Goal: Register for event/course

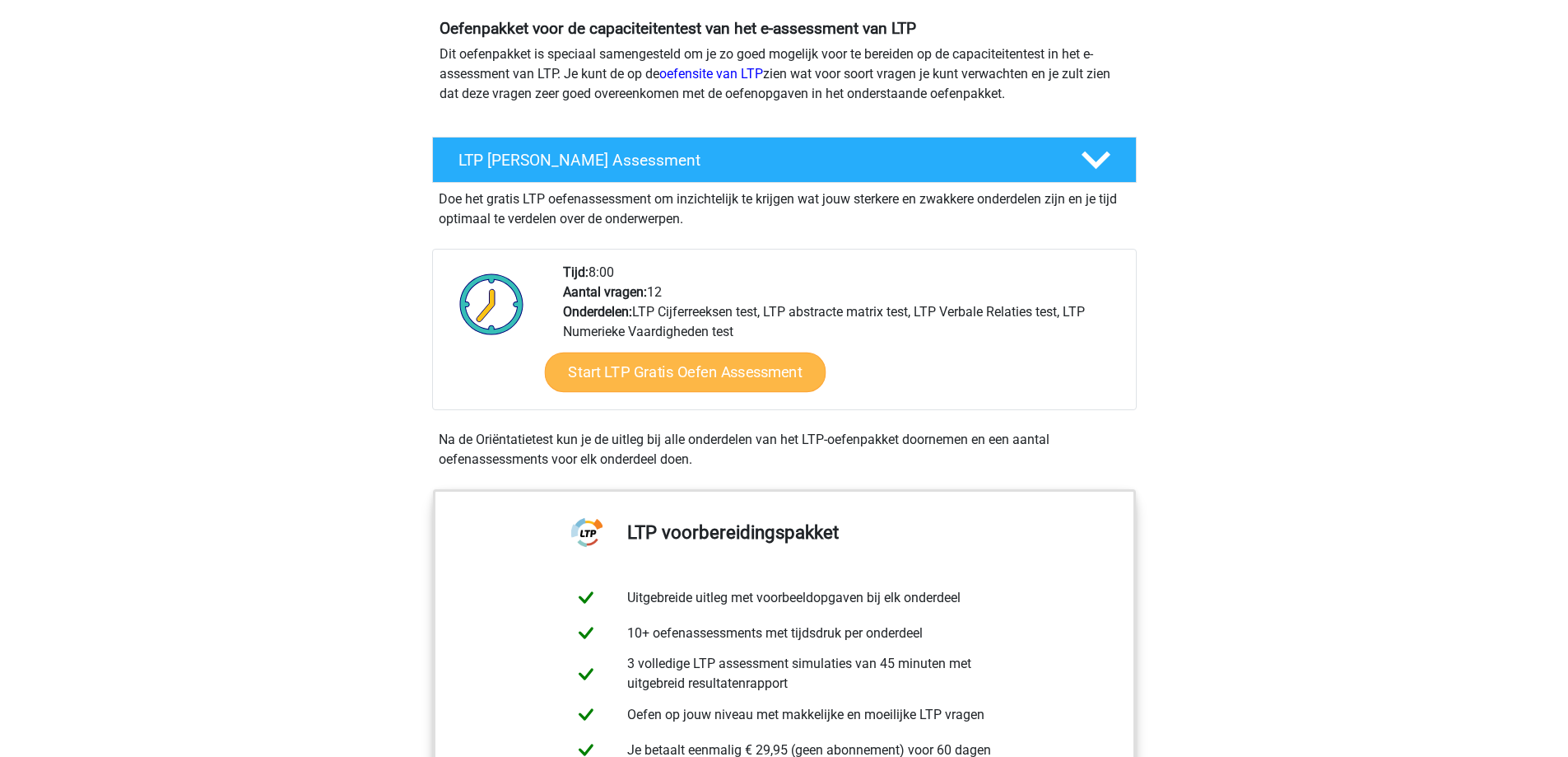
scroll to position [330, 0]
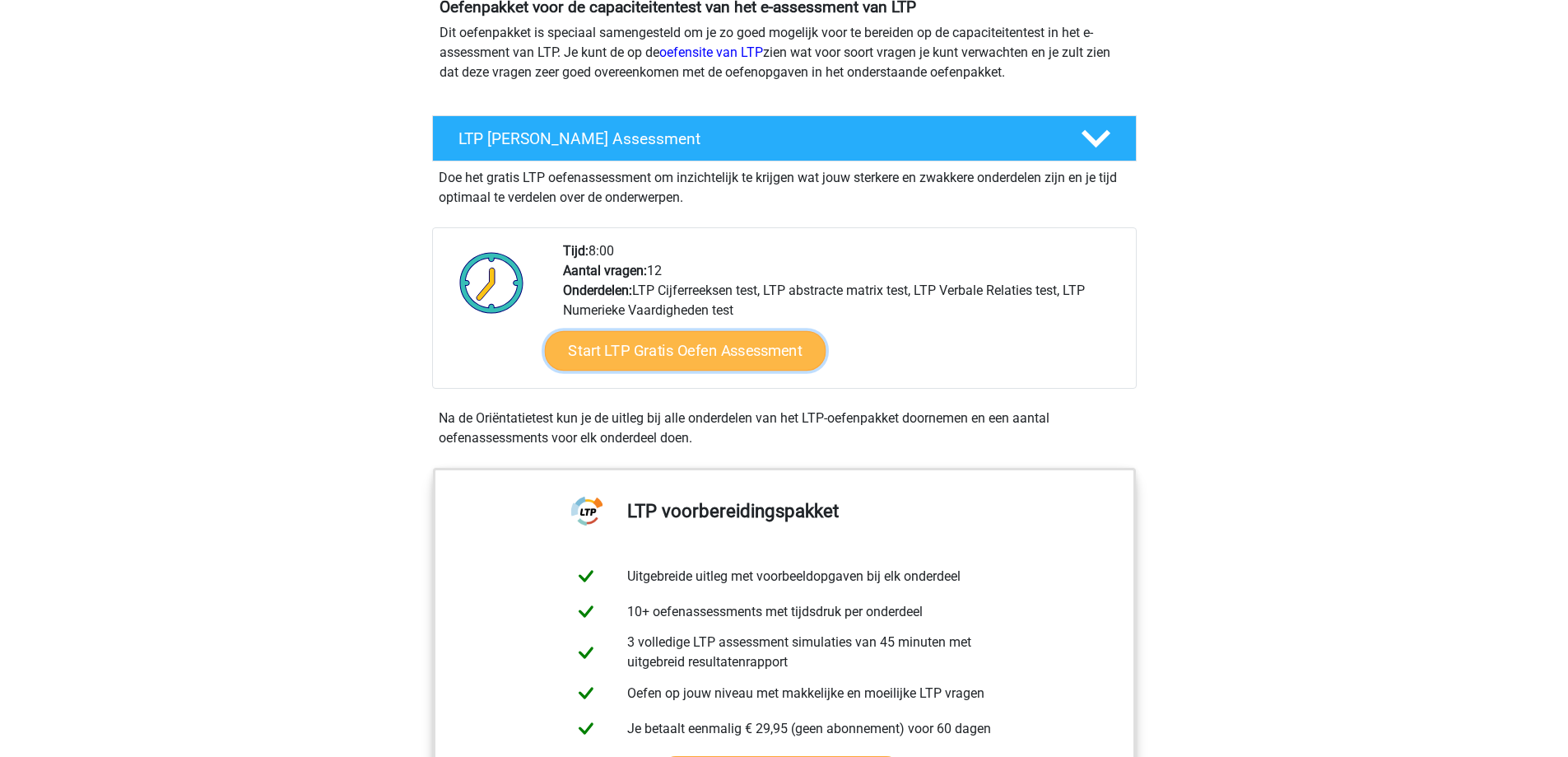
click at [649, 354] on link "Start LTP Gratis Oefen Assessment" at bounding box center [684, 350] width 282 height 39
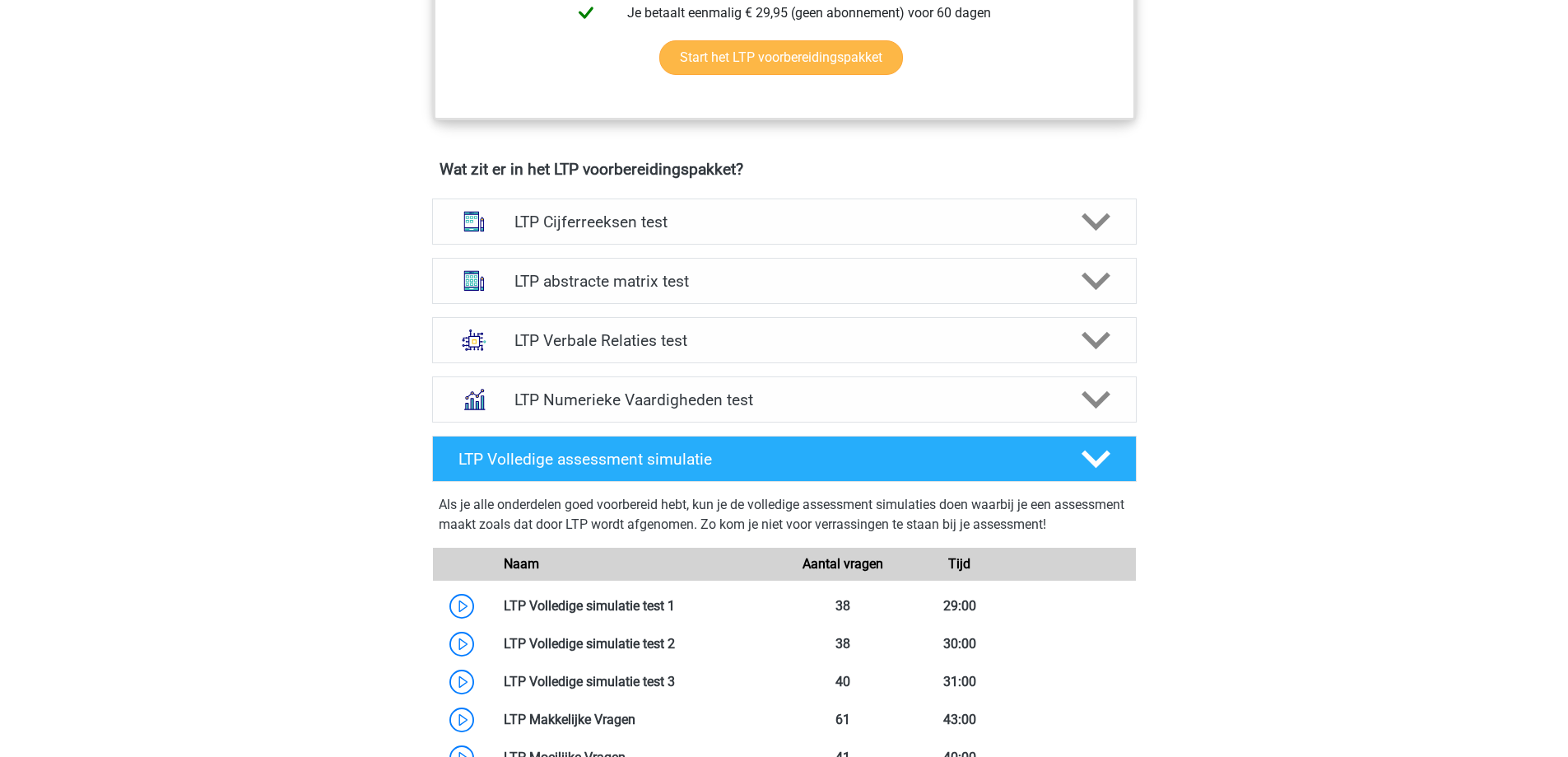
scroll to position [1070, 0]
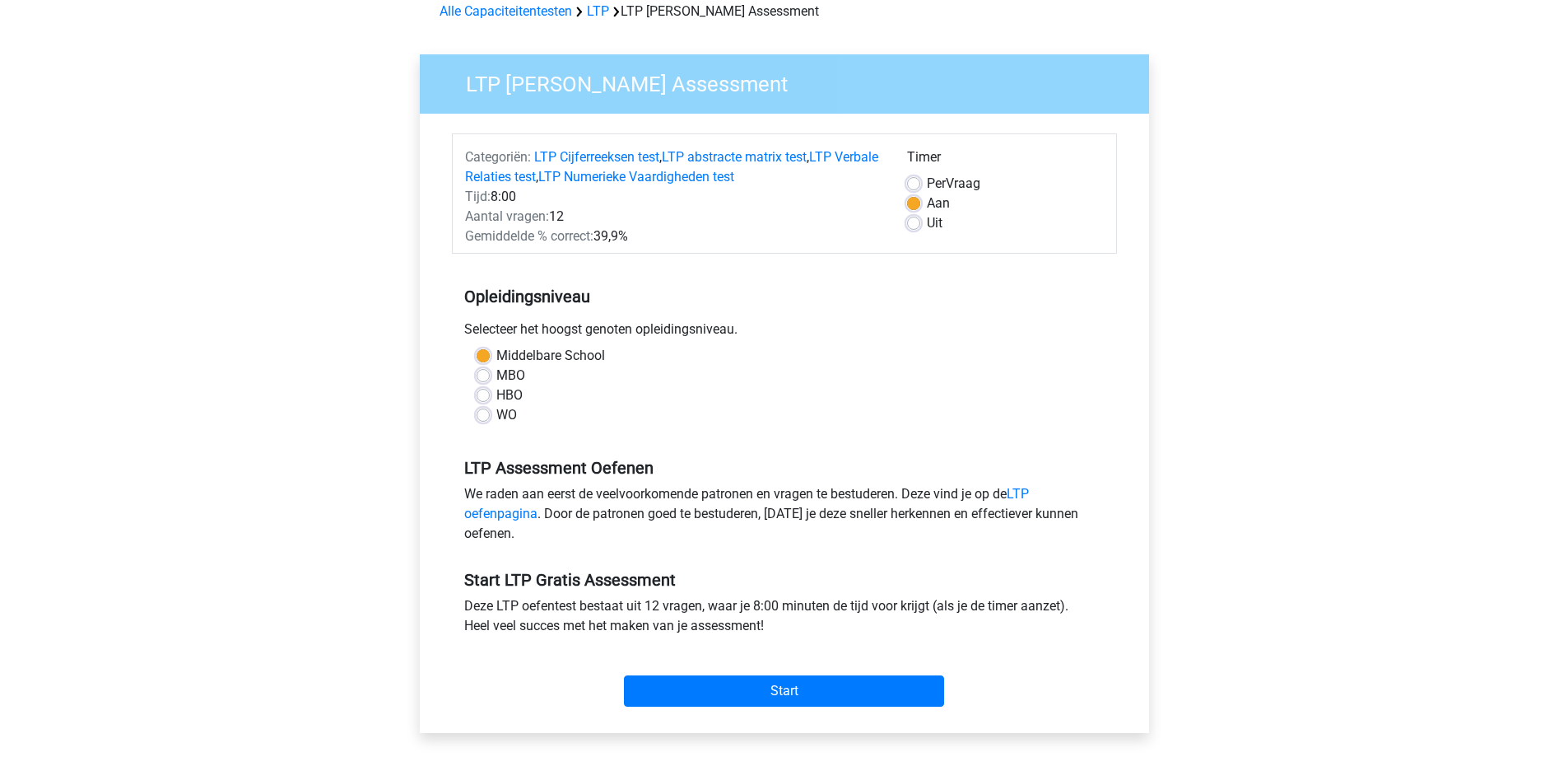
scroll to position [247, 0]
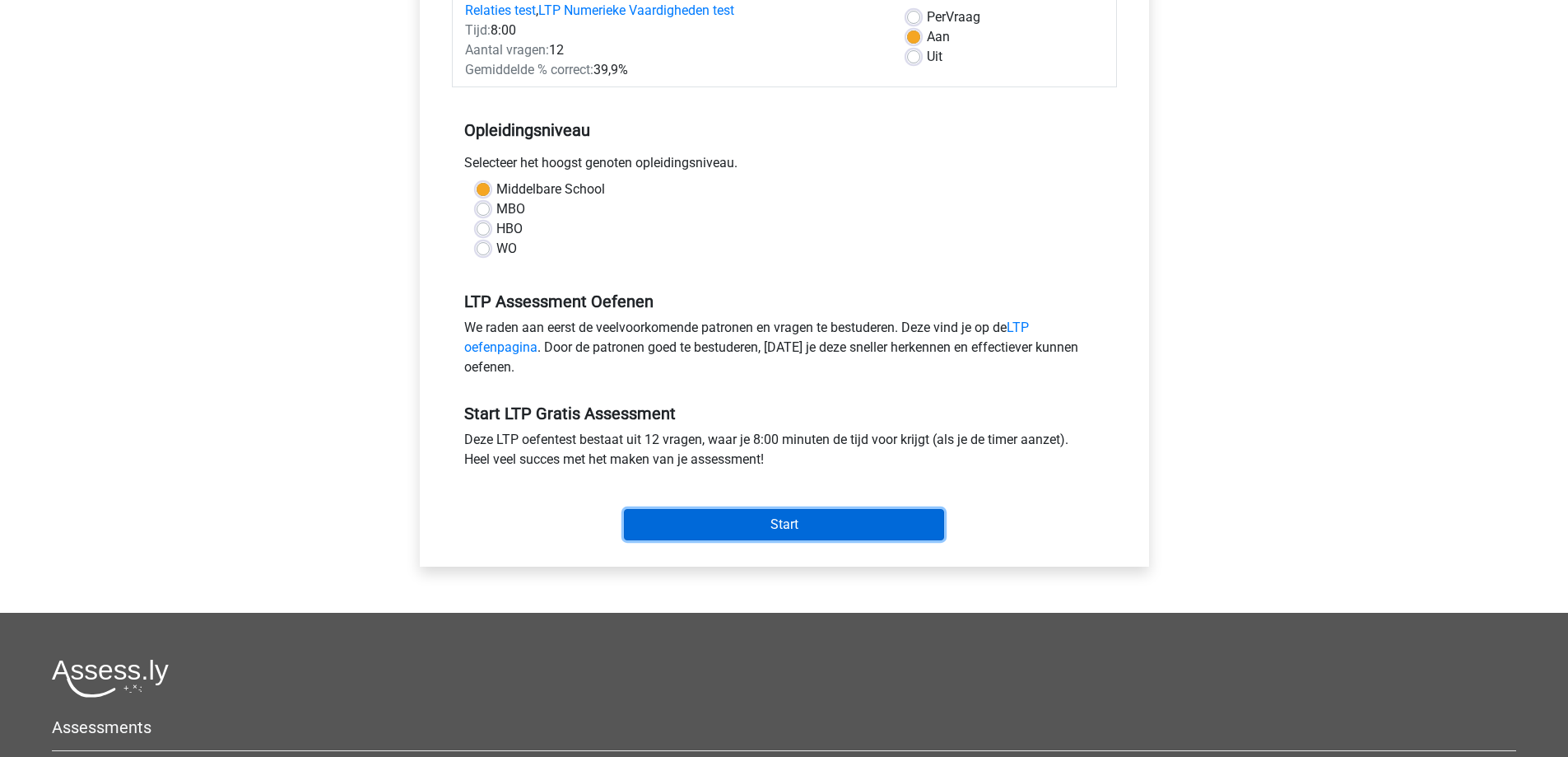
click at [775, 533] on input "Start" at bounding box center [784, 525] width 320 height 31
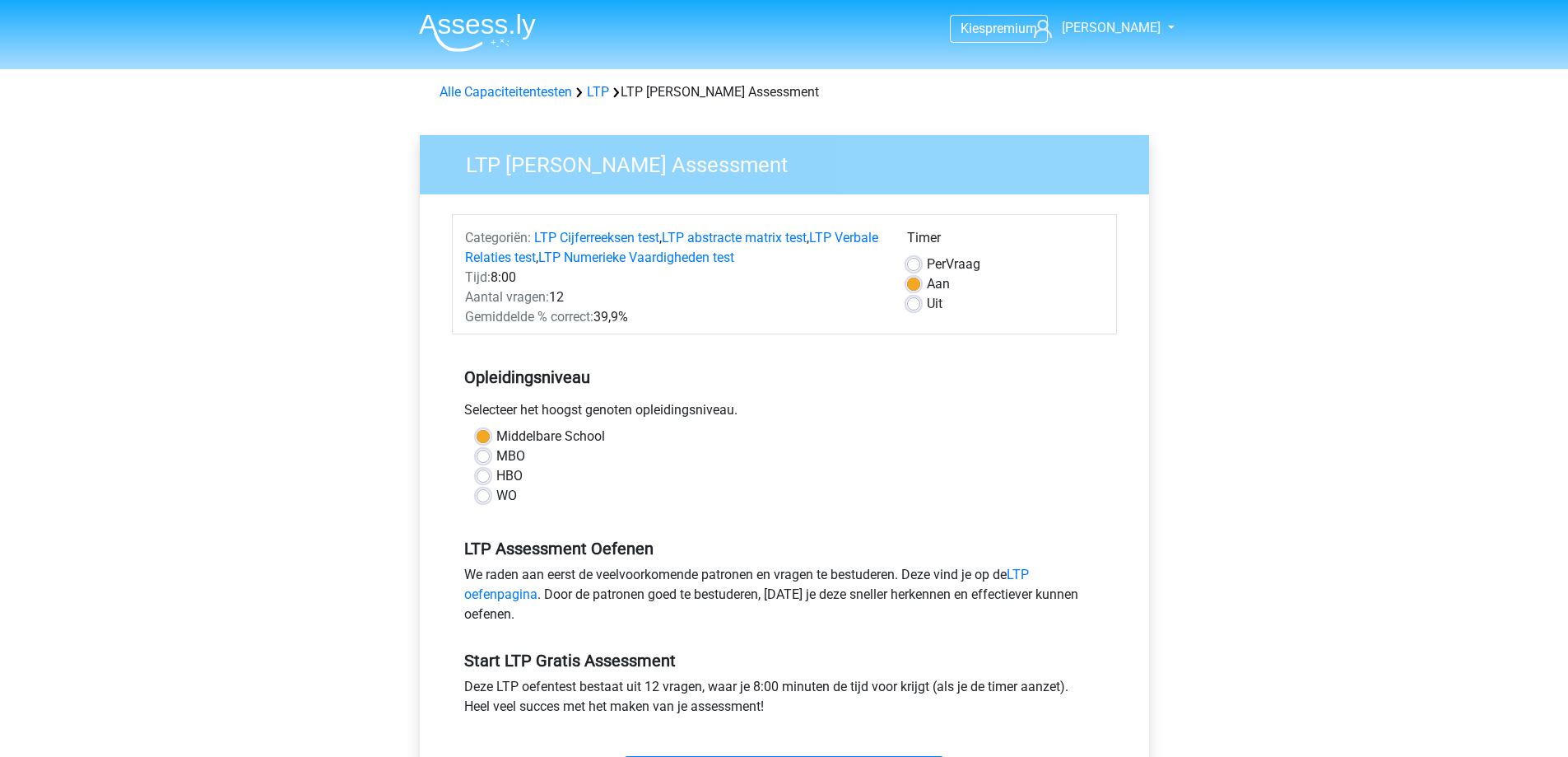
scroll to position [247, 0]
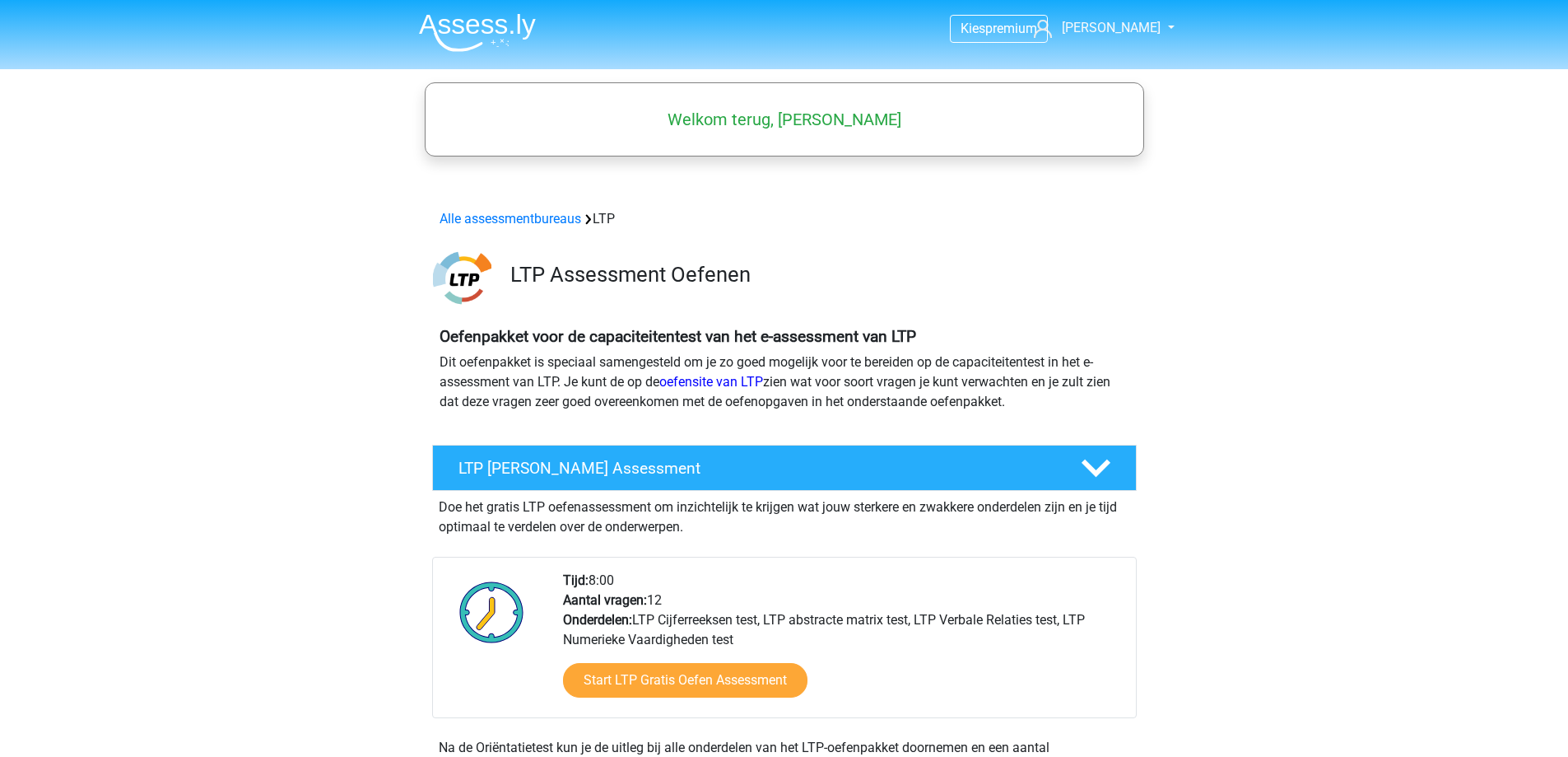
click at [784, 137] on div "Welkom terug, [PERSON_NAME]" at bounding box center [784, 119] width 716 height 46
click at [1129, 23] on span "[PERSON_NAME]" at bounding box center [1111, 28] width 99 height 16
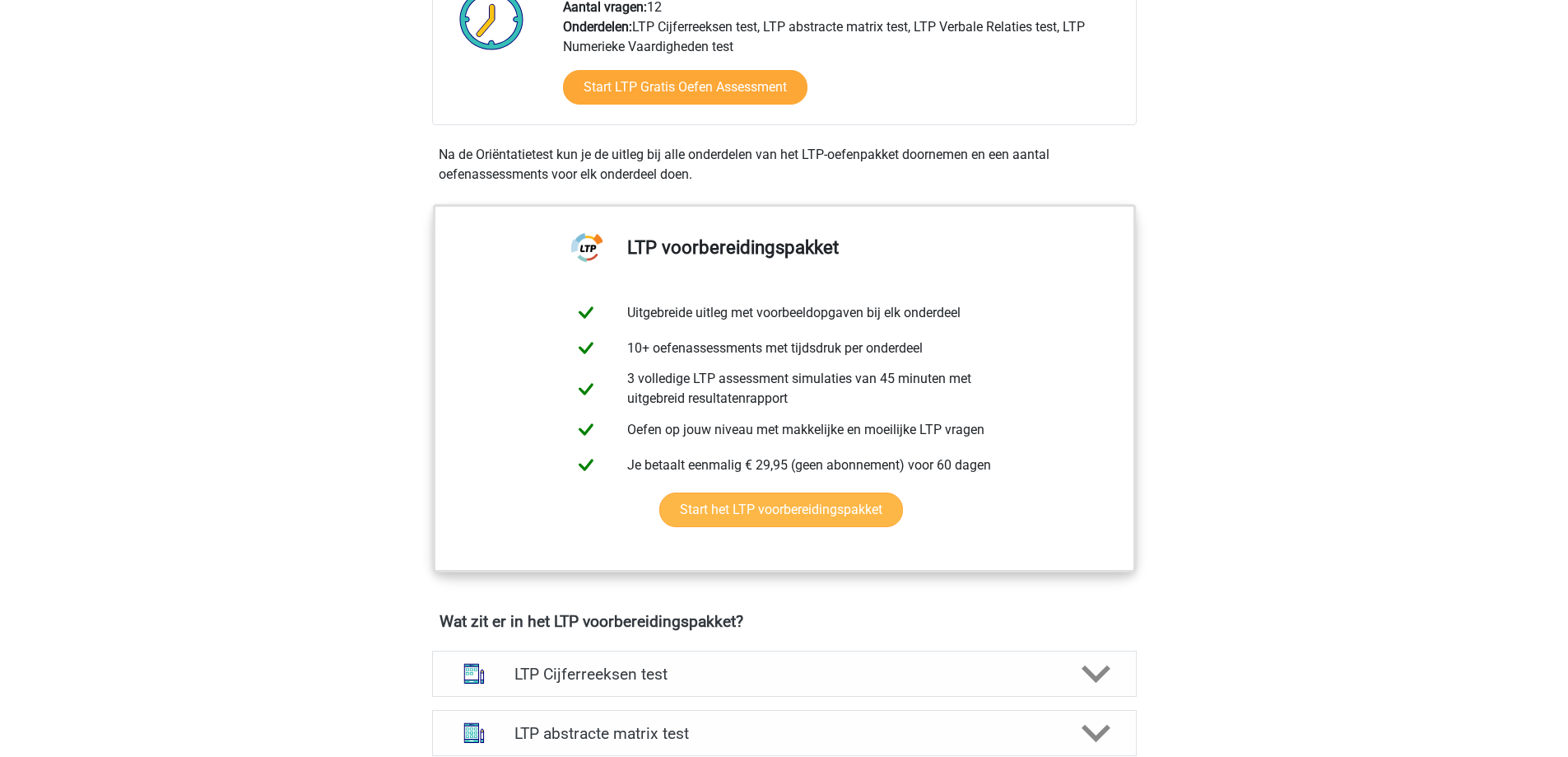
scroll to position [741, 0]
